Goal: Transaction & Acquisition: Obtain resource

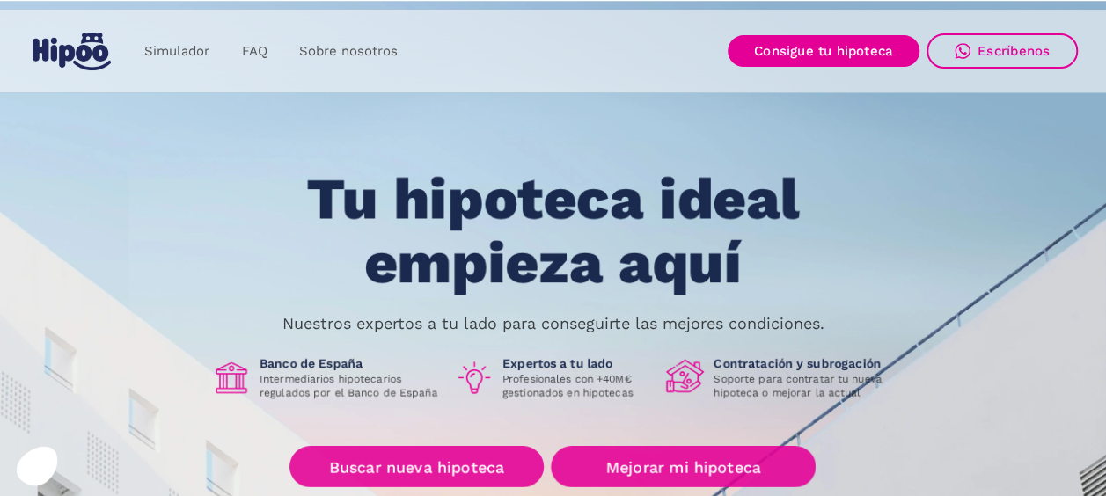
scroll to position [352, 0]
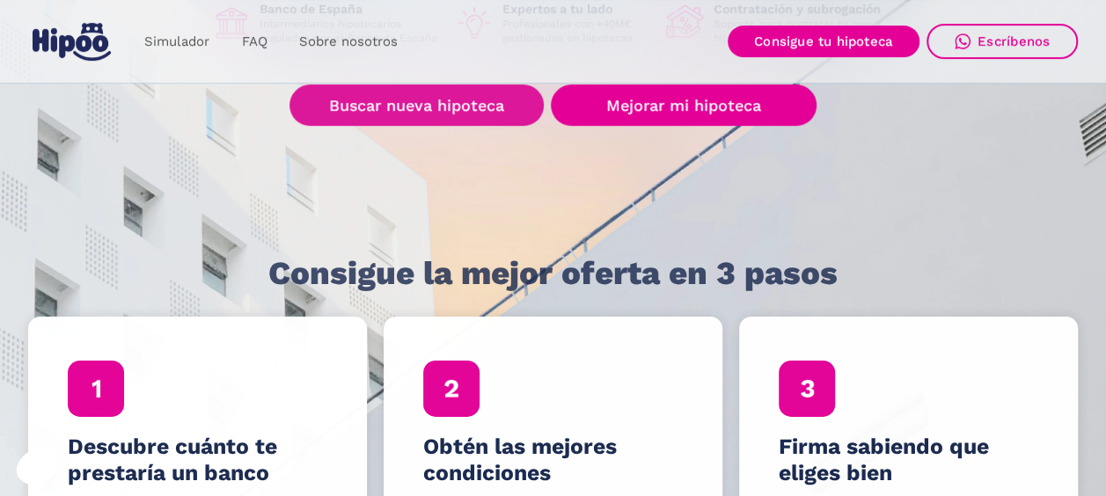
click at [499, 87] on link "Buscar nueva hipoteca" at bounding box center [416, 104] width 254 height 41
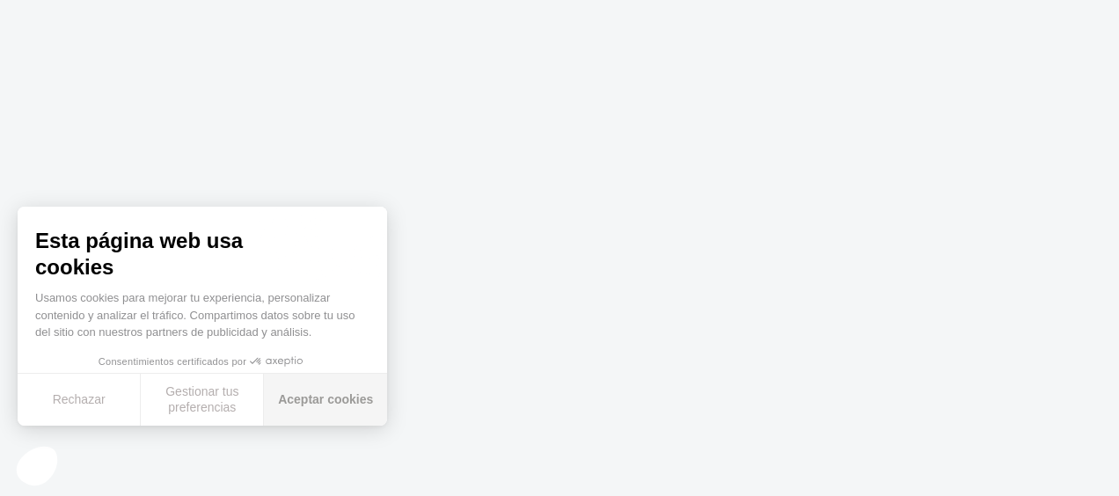
click at [344, 395] on button "Aceptar cookies" at bounding box center [325, 400] width 123 height 52
